Goal: Find specific page/section: Locate item on page

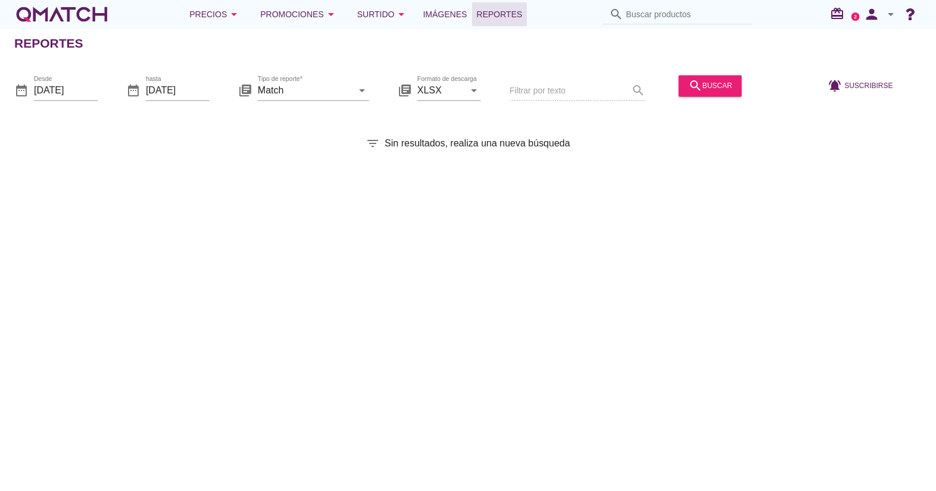
click at [706, 13] on input "Buscar productos" at bounding box center [685, 14] width 119 height 19
paste input "7804654890375"
type input "7804654890375"
click at [697, 79] on div "search buscar" at bounding box center [710, 86] width 44 height 14
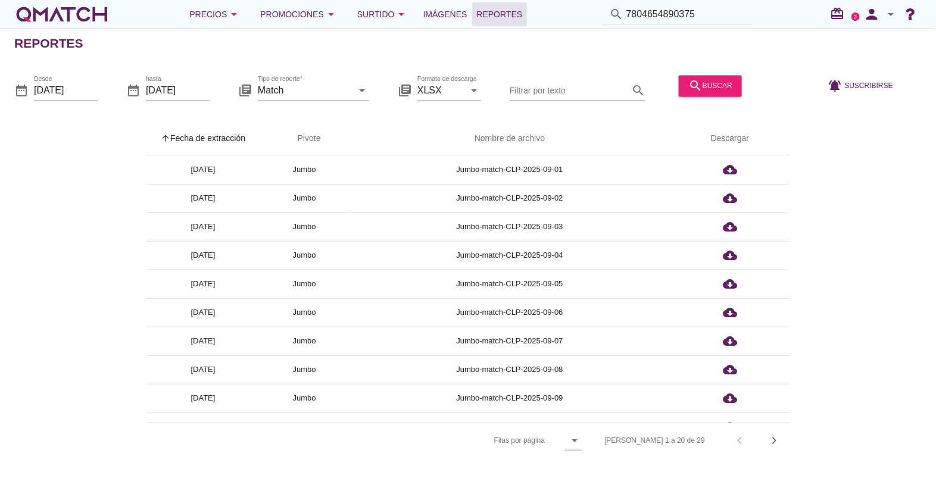
click at [613, 22] on div "search 7804654890375" at bounding box center [678, 15] width 150 height 20
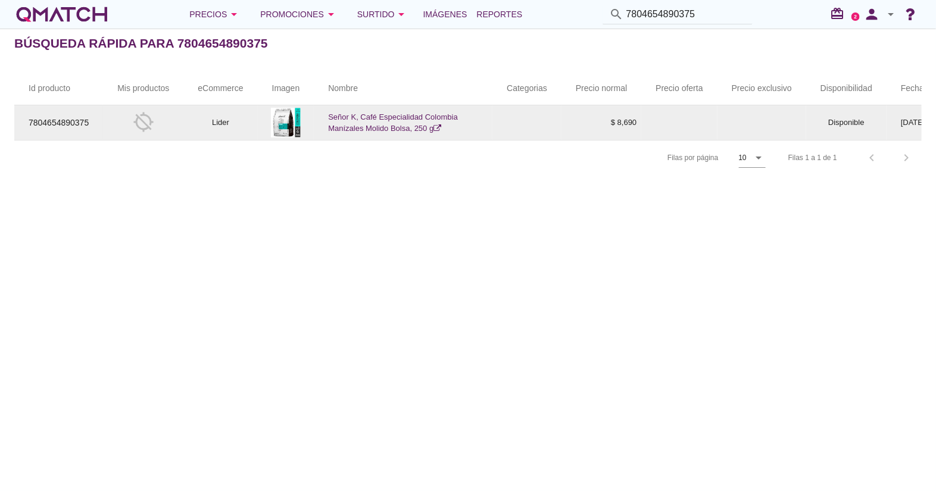
click at [388, 117] on link "Señor K, Café Especialidad Colombia Manízales Molido Bolsa, 250 g" at bounding box center [393, 123] width 130 height 21
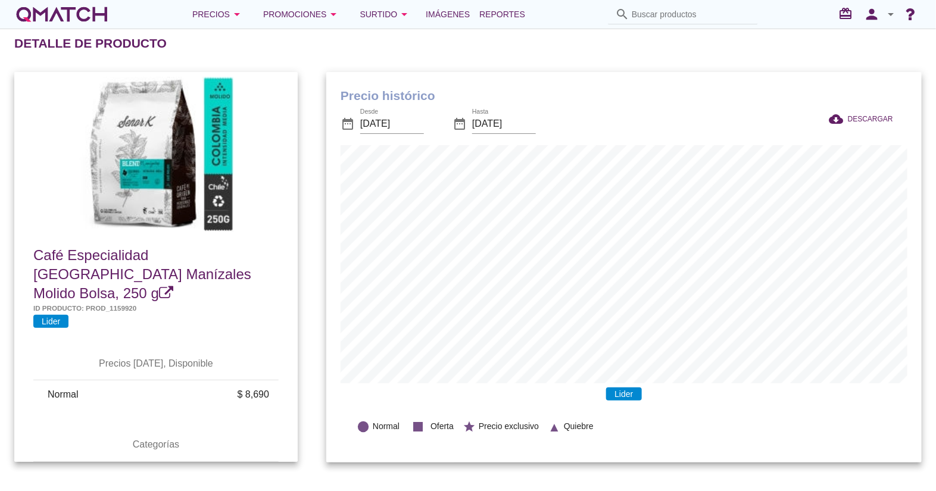
scroll to position [390, 595]
